Goal: Task Accomplishment & Management: Complete application form

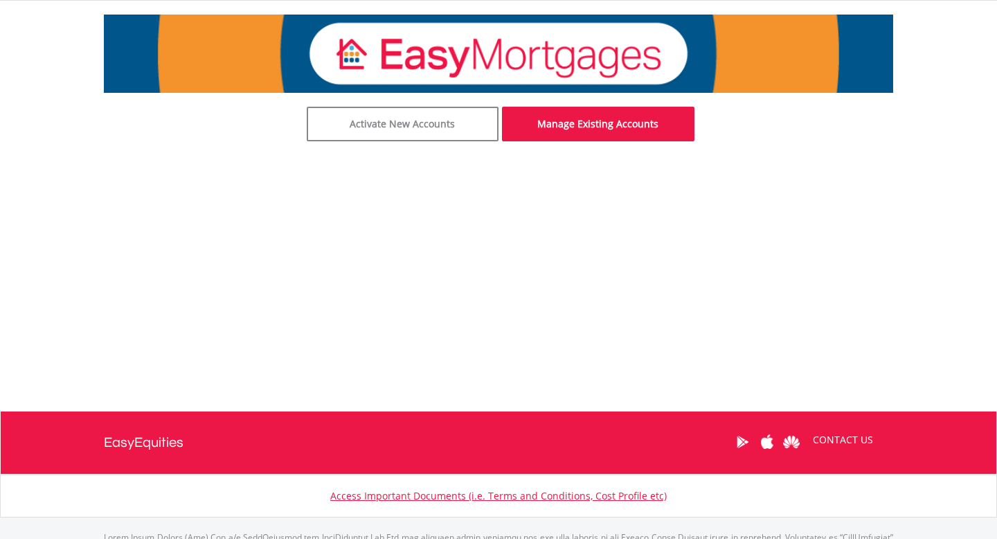
scroll to position [268, 0]
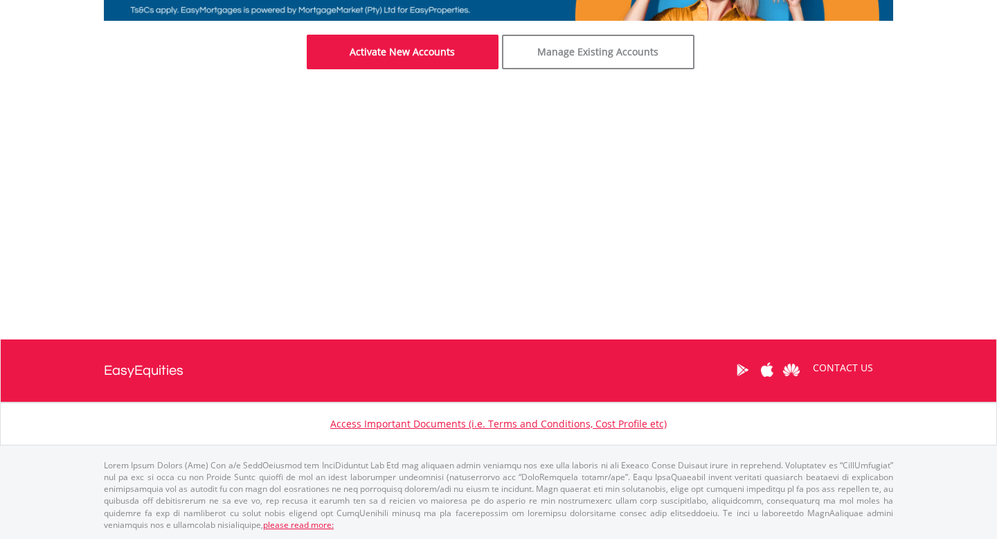
click at [414, 46] on link "Activate New Accounts" at bounding box center [403, 52] width 193 height 35
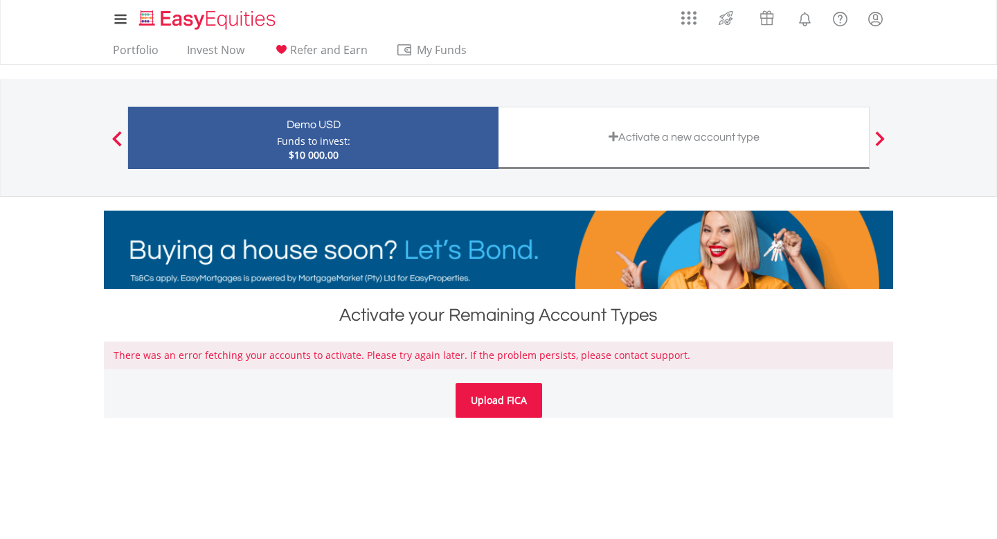
click at [518, 398] on link "Upload FICA" at bounding box center [499, 400] width 87 height 35
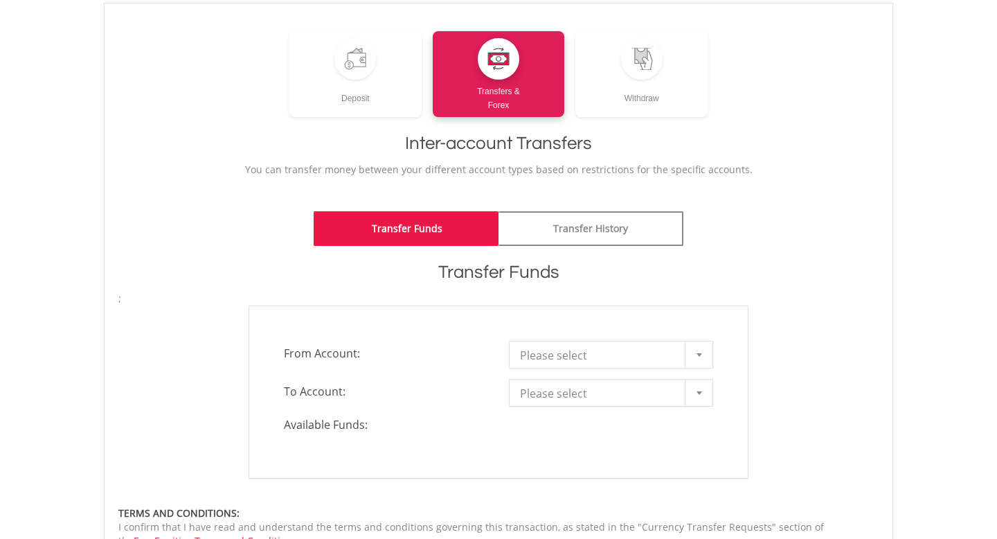
scroll to position [94, 0]
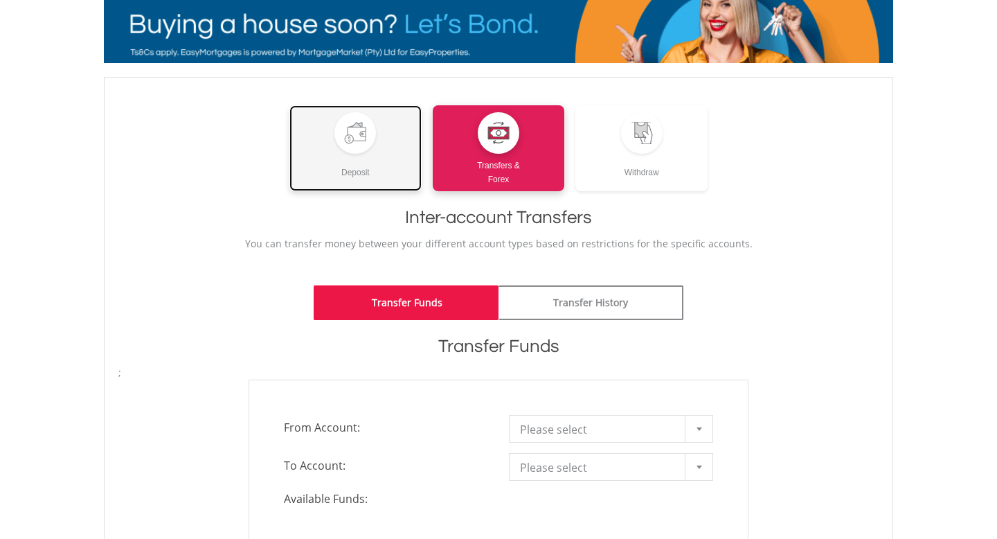
click at [377, 189] on link "Deposit" at bounding box center [356, 148] width 132 height 86
